Goal: Transaction & Acquisition: Purchase product/service

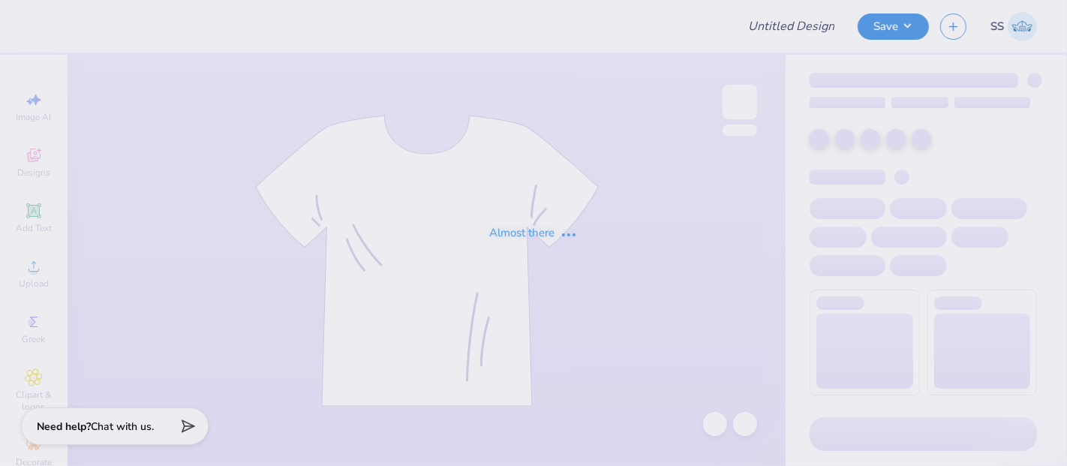
type input "Merch for ORPR Camp"
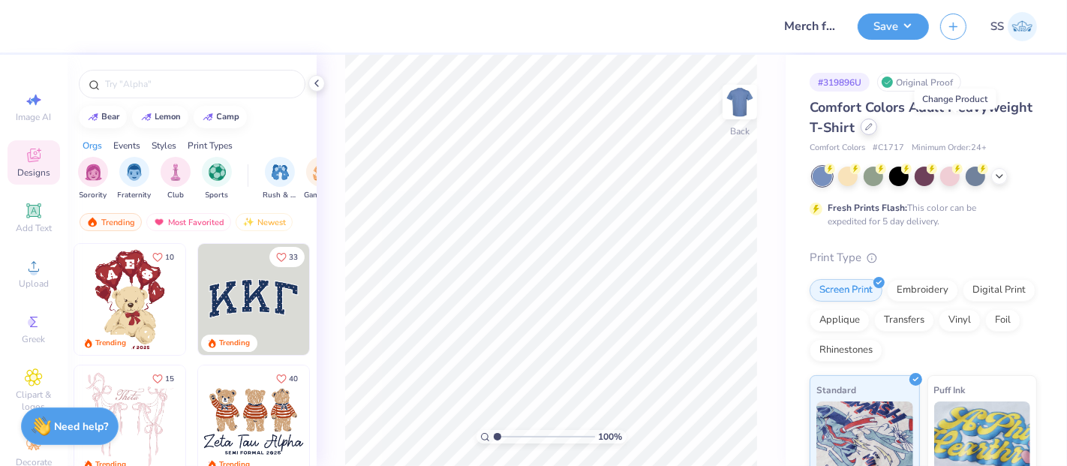
click at [877, 131] on div at bounding box center [869, 127] width 17 height 17
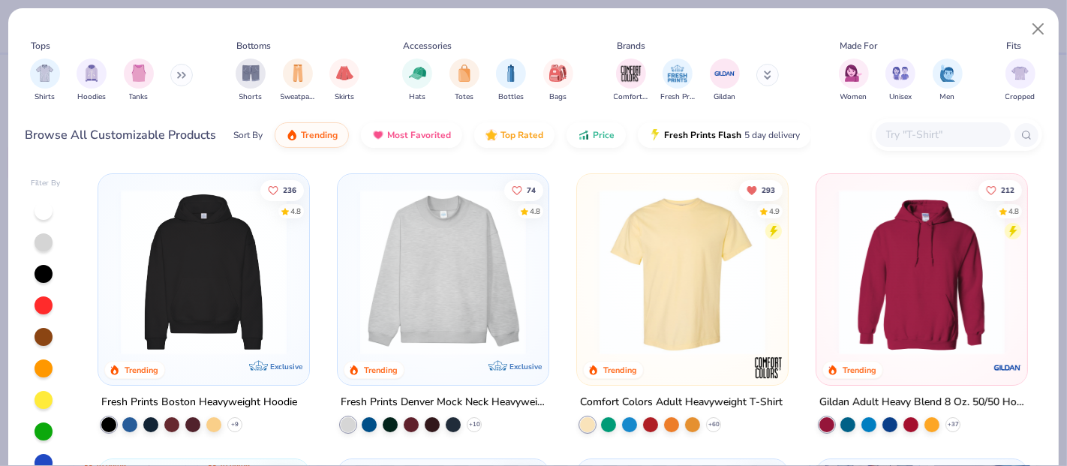
click at [928, 143] on input "text" at bounding box center [943, 134] width 116 height 17
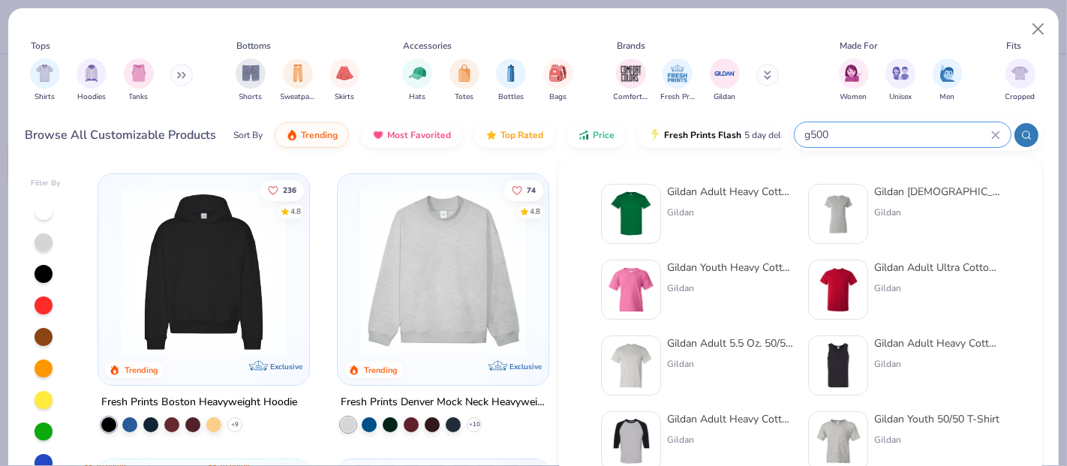
type input "g500"
click at [682, 184] on div "Gildan Adult Heavy Cotton T-Shirt" at bounding box center [730, 192] width 126 height 16
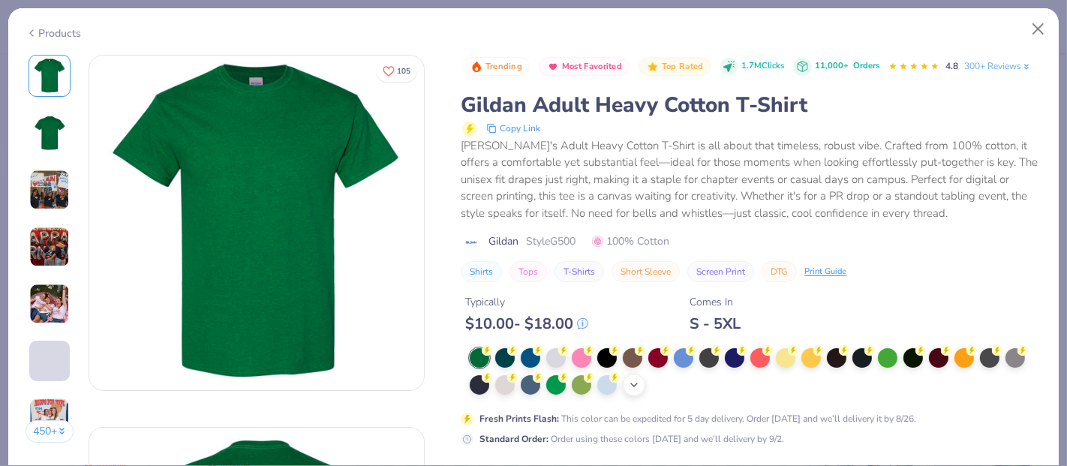
click at [492, 356] on circle at bounding box center [487, 350] width 11 height 11
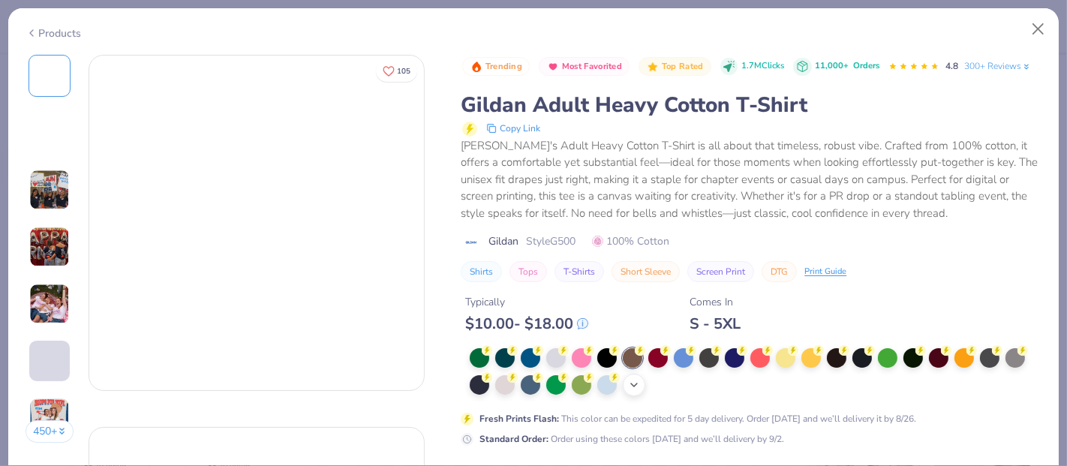
click at [636, 387] on polyline at bounding box center [634, 385] width 6 height 3
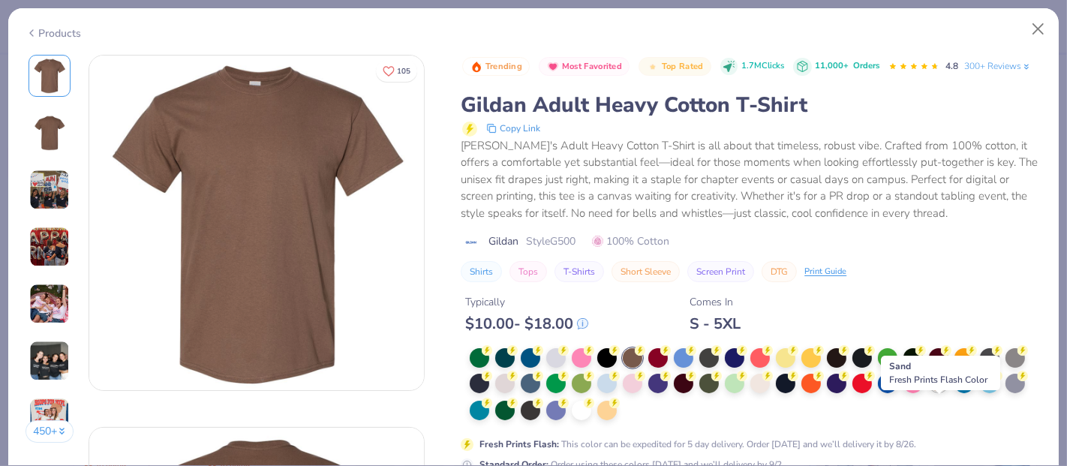
scroll to position [56, 0]
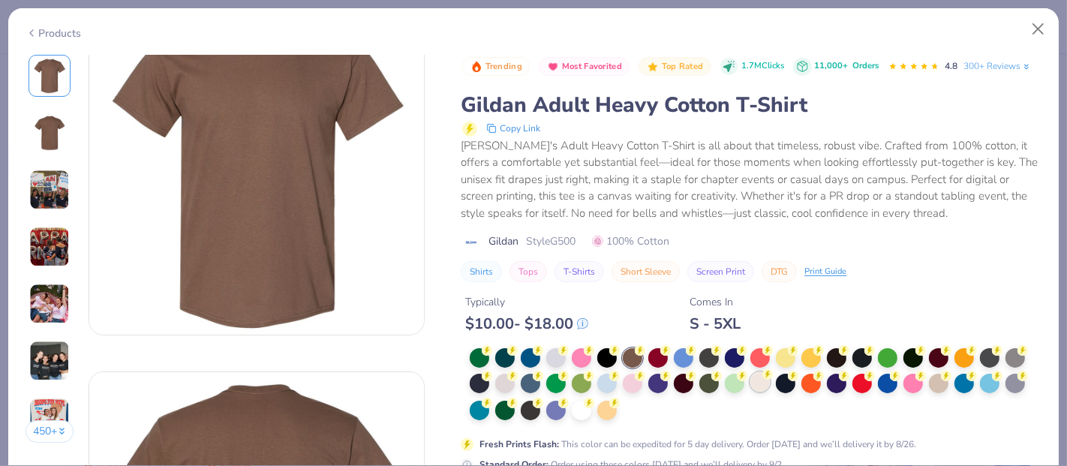
click at [758, 392] on div at bounding box center [761, 382] width 20 height 20
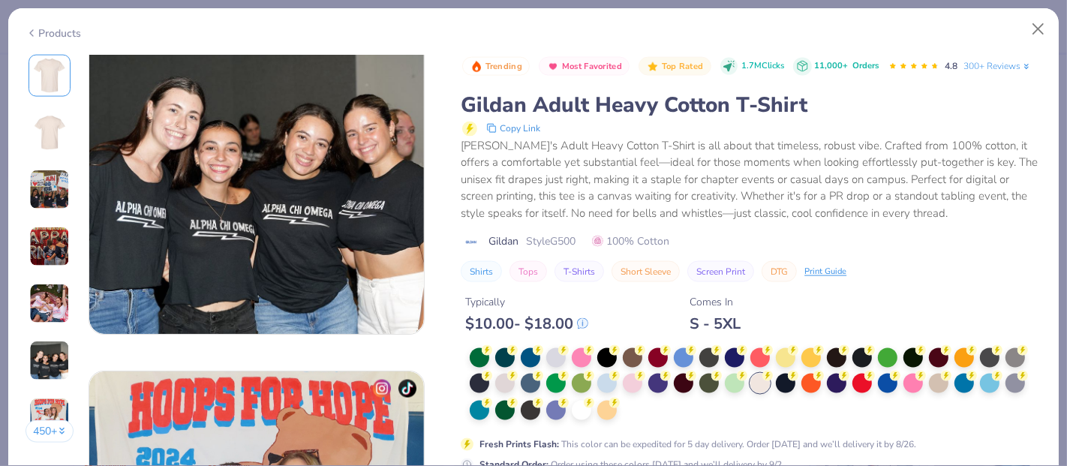
scroll to position [2279, 0]
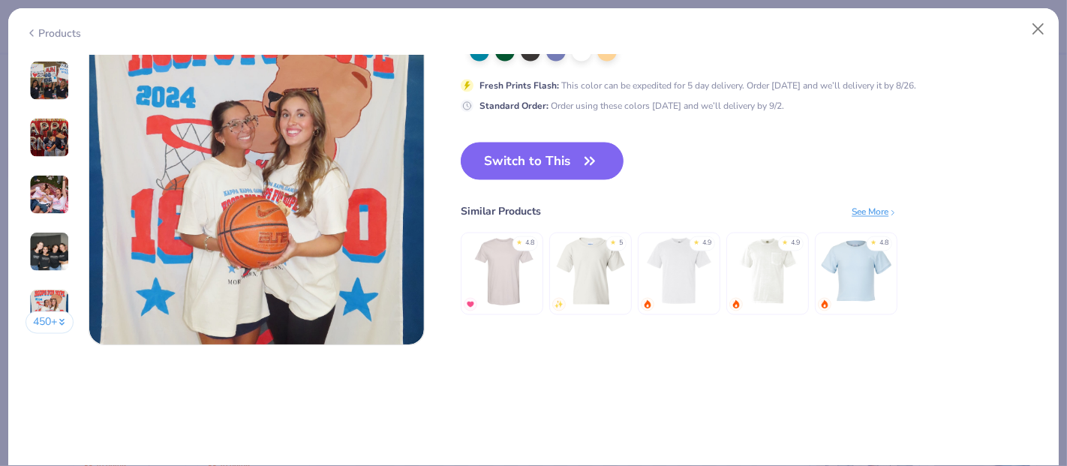
click at [589, 159] on icon "button" at bounding box center [589, 161] width 9 height 7
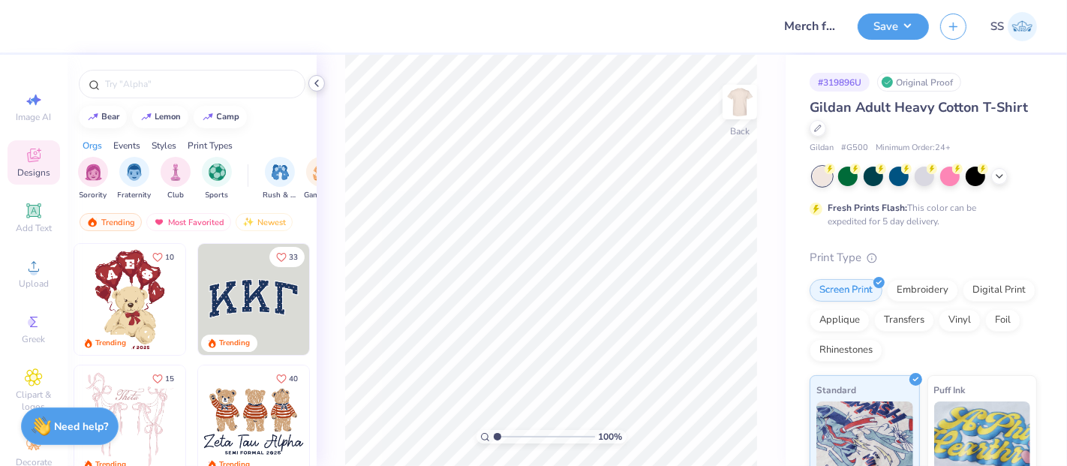
click at [314, 81] on icon at bounding box center [317, 83] width 12 height 12
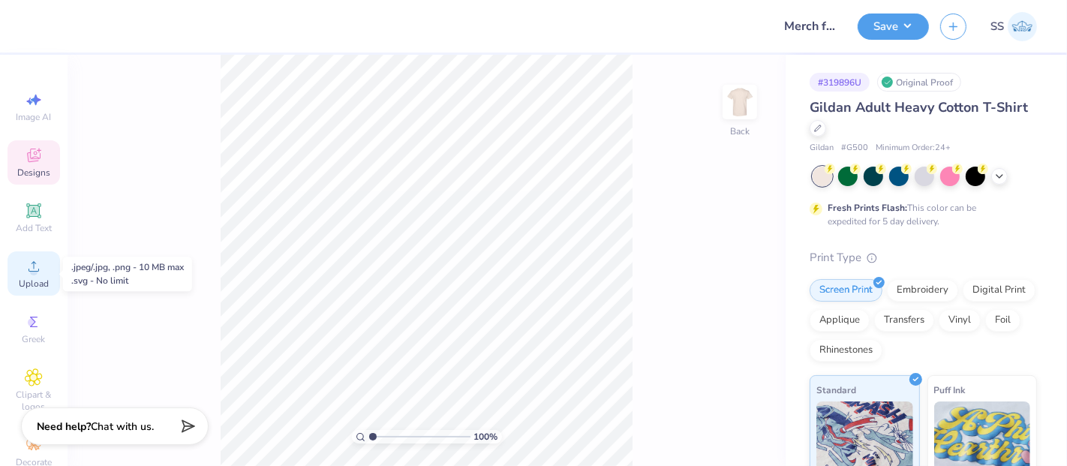
click at [14, 265] on div "Upload" at bounding box center [34, 273] width 53 height 44
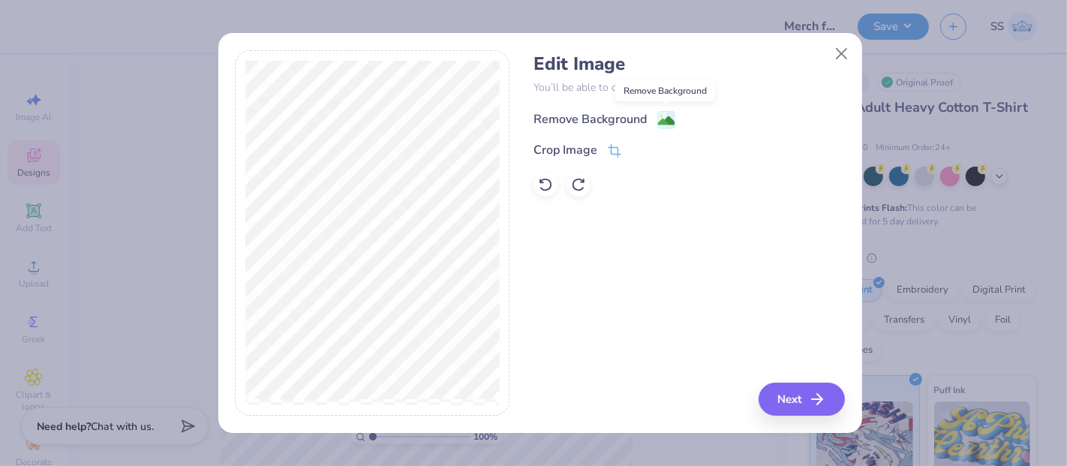
click at [664, 116] on image at bounding box center [666, 121] width 17 height 17
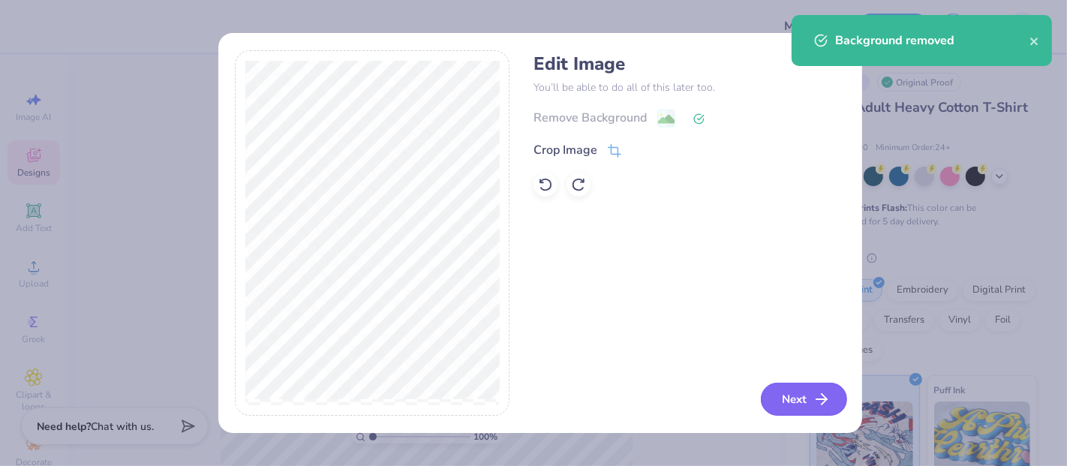
click at [796, 393] on button "Next" at bounding box center [804, 399] width 86 height 33
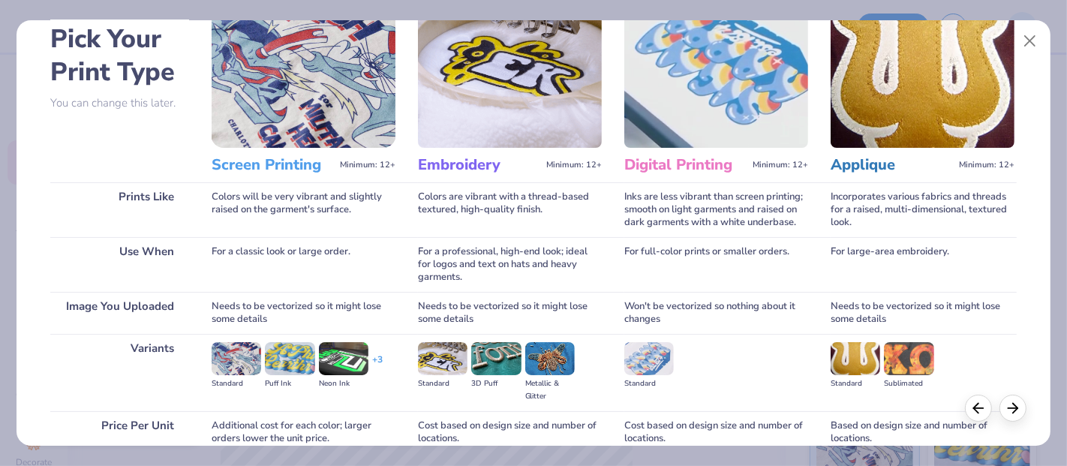
scroll to position [206, 0]
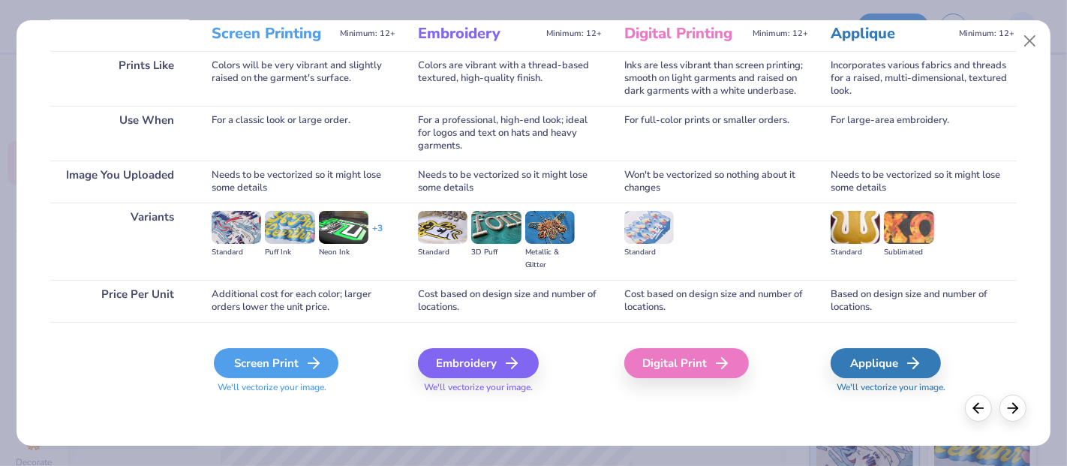
click at [279, 354] on div "Screen Print" at bounding box center [276, 363] width 125 height 30
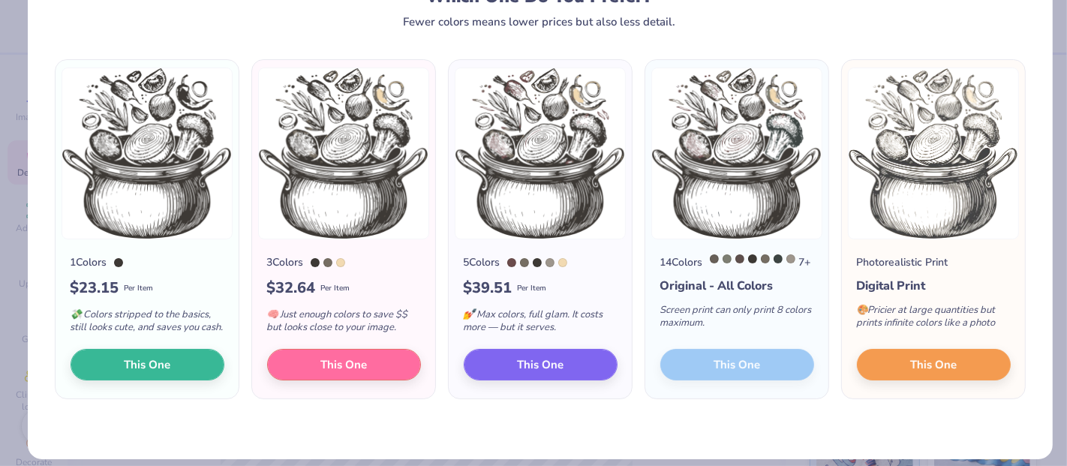
scroll to position [0, 0]
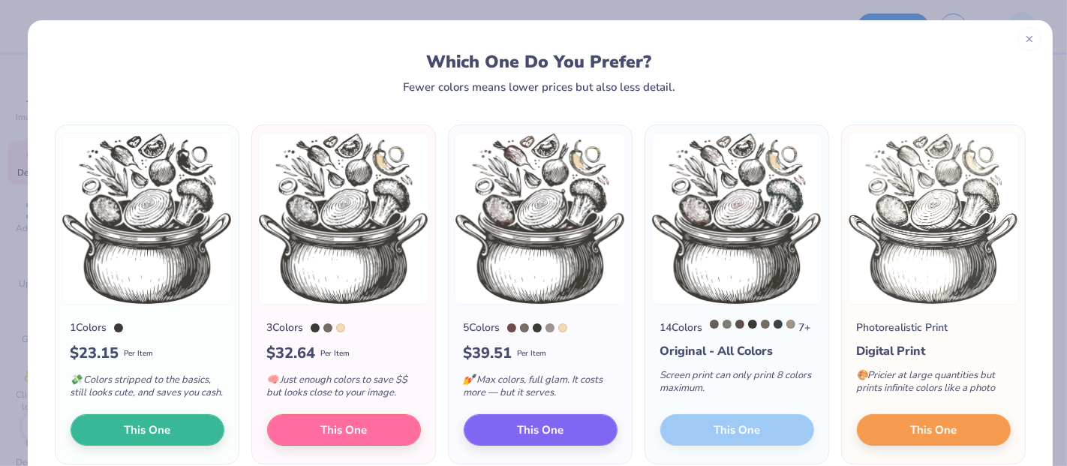
click at [1025, 44] on icon at bounding box center [1030, 39] width 11 height 11
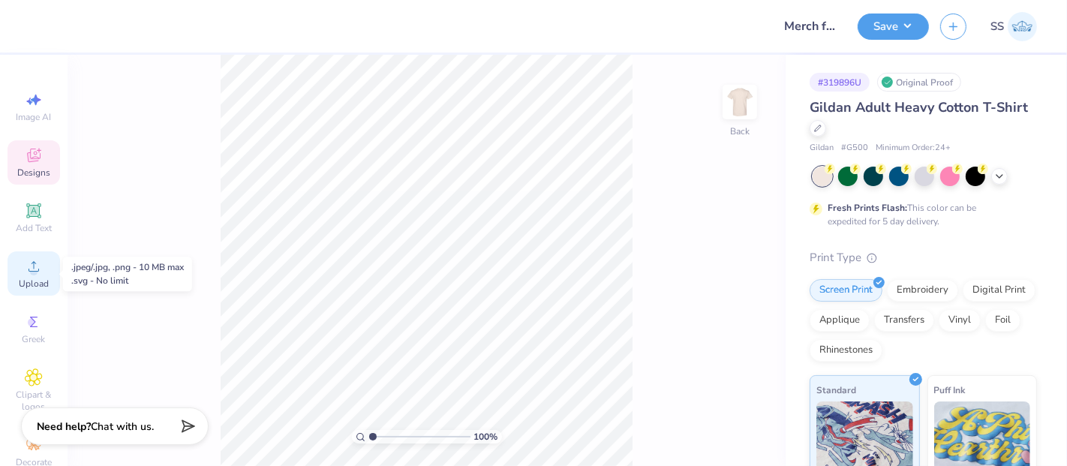
click at [29, 273] on circle at bounding box center [33, 271] width 8 height 8
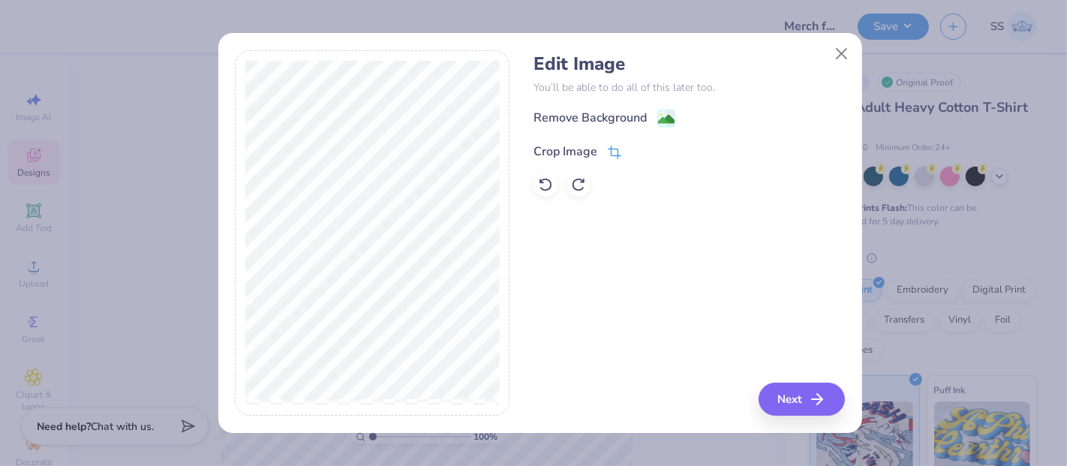
click at [616, 153] on icon at bounding box center [615, 153] width 14 height 14
click at [635, 149] on icon at bounding box center [639, 150] width 9 height 9
click at [673, 121] on image at bounding box center [666, 121] width 17 height 17
click at [838, 54] on button "Close" at bounding box center [841, 54] width 29 height 29
